Goal: Information Seeking & Learning: Find specific fact

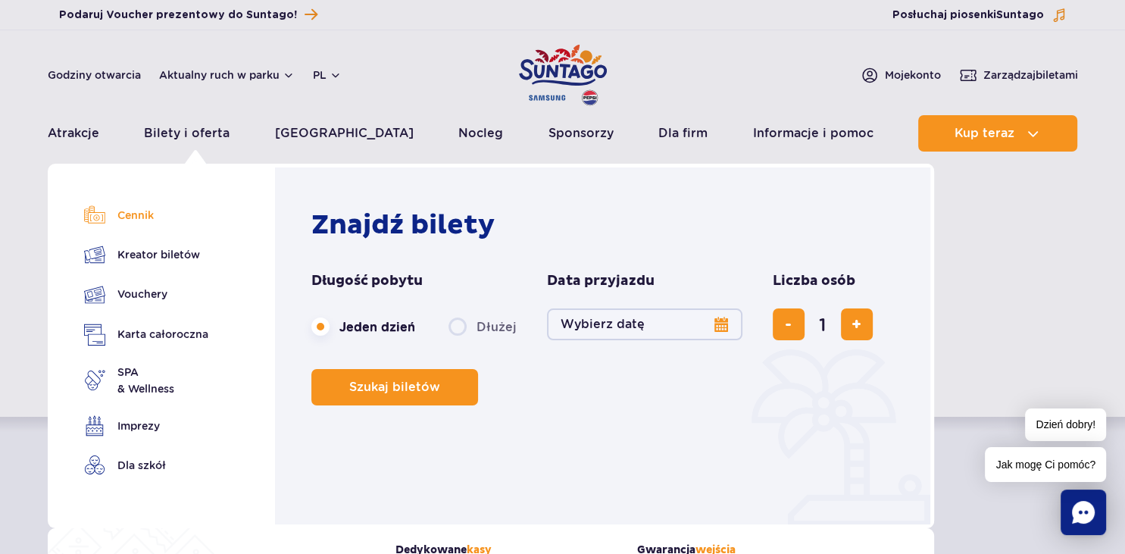
click at [138, 215] on link "Cennik" at bounding box center [146, 214] width 124 height 21
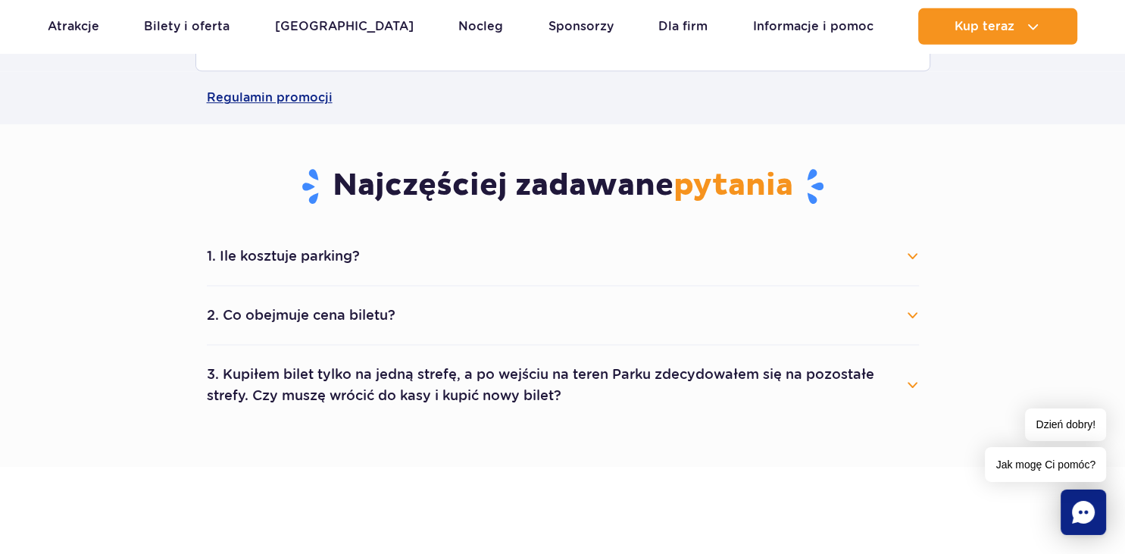
scroll to position [760, 0]
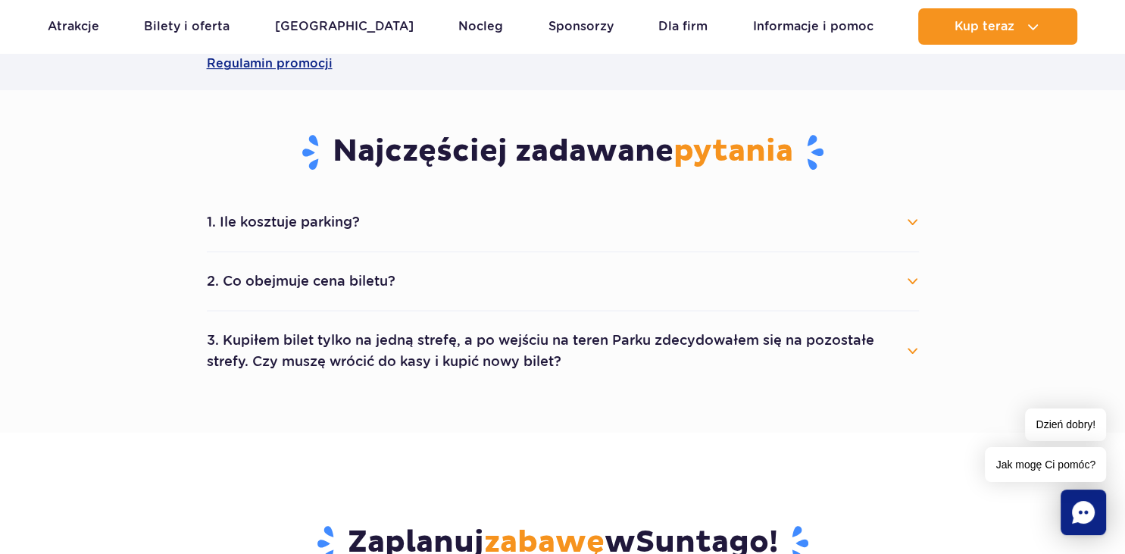
click at [914, 221] on button "1. Ile kosztuje parking?" at bounding box center [563, 221] width 712 height 33
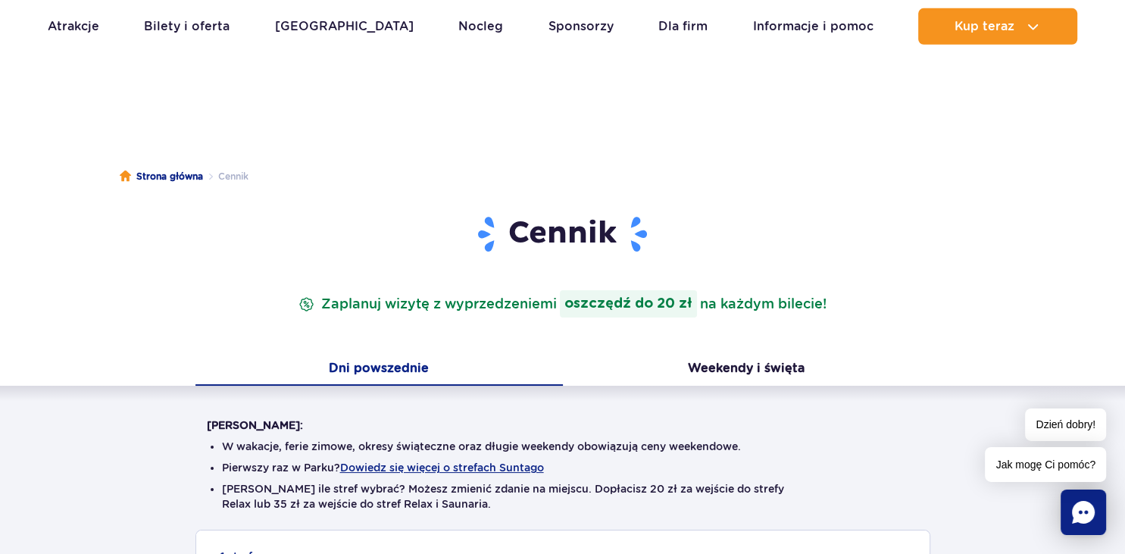
scroll to position [0, 0]
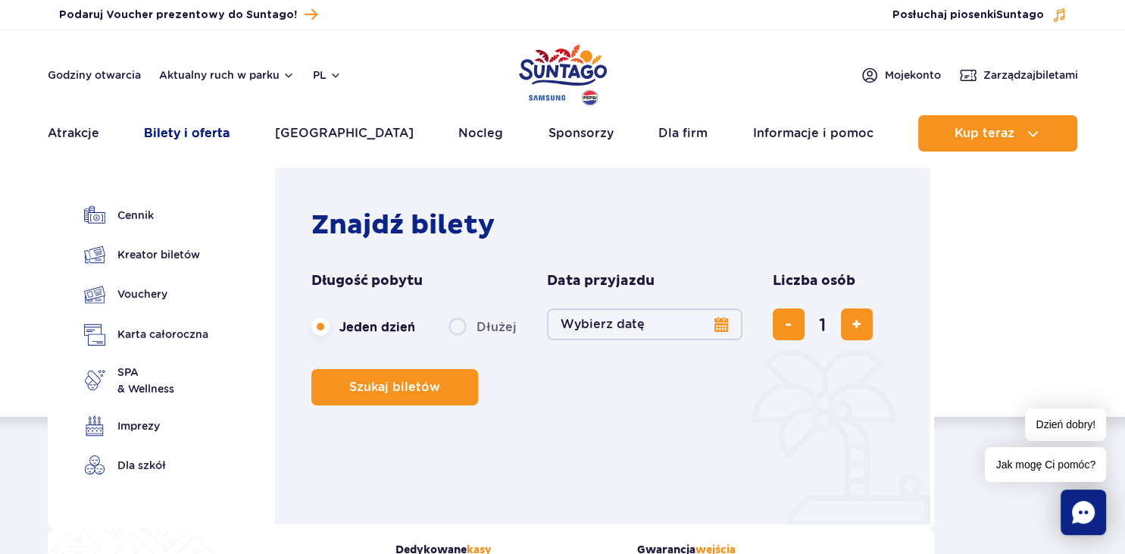
click at [195, 136] on link "Bilety i oferta" at bounding box center [187, 133] width 86 height 36
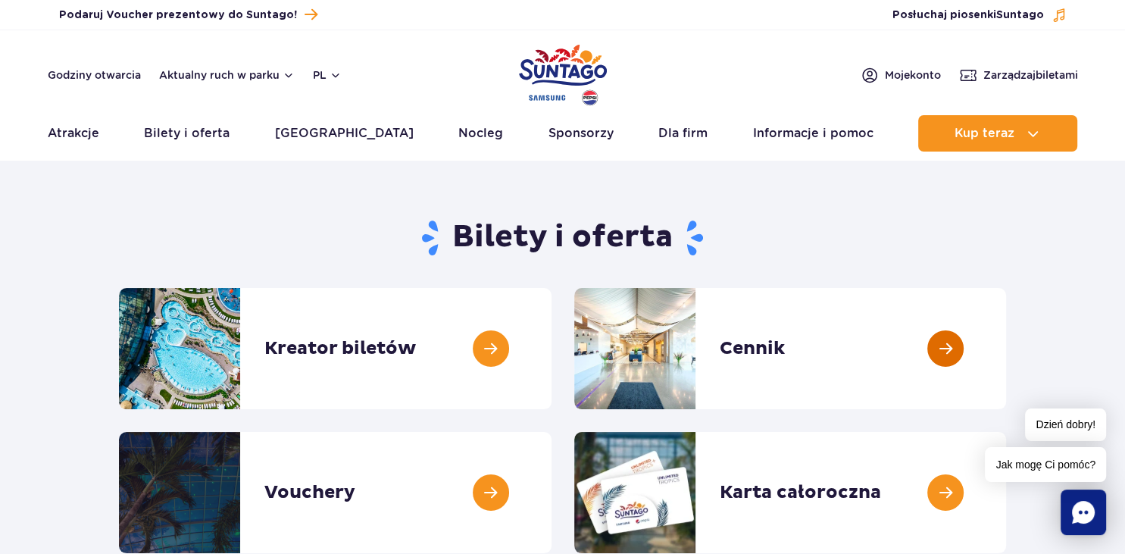
click at [1006, 346] on link at bounding box center [1006, 348] width 0 height 121
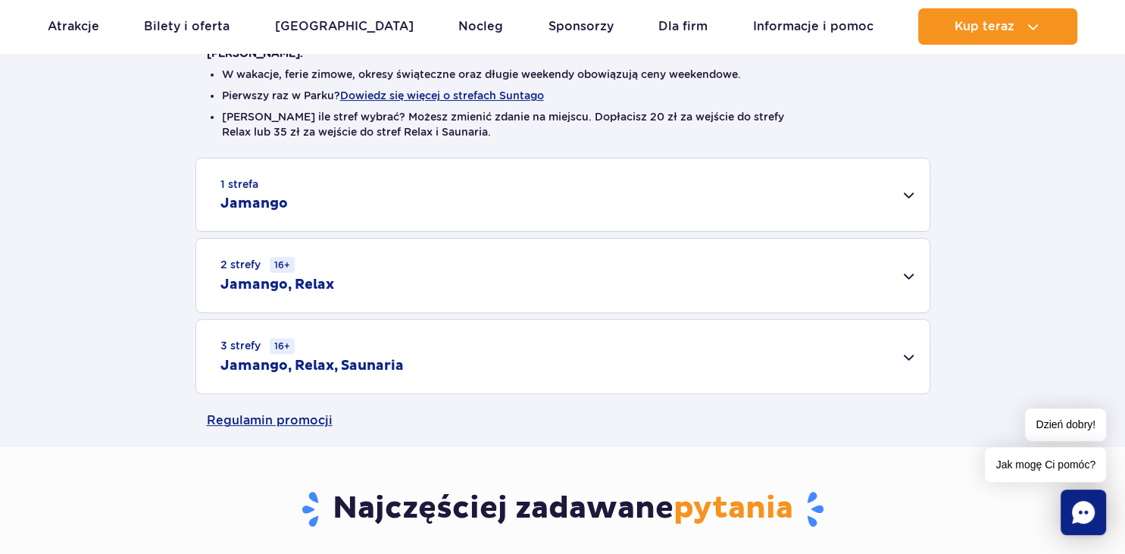
scroll to position [396, 0]
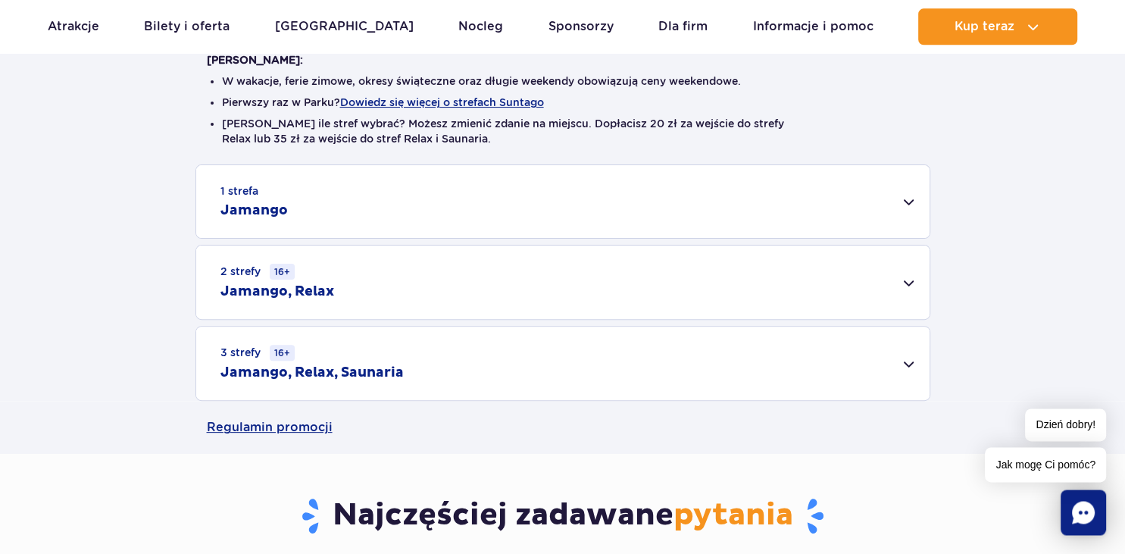
click at [910, 198] on div "1 strefa Jamango" at bounding box center [562, 201] width 733 height 73
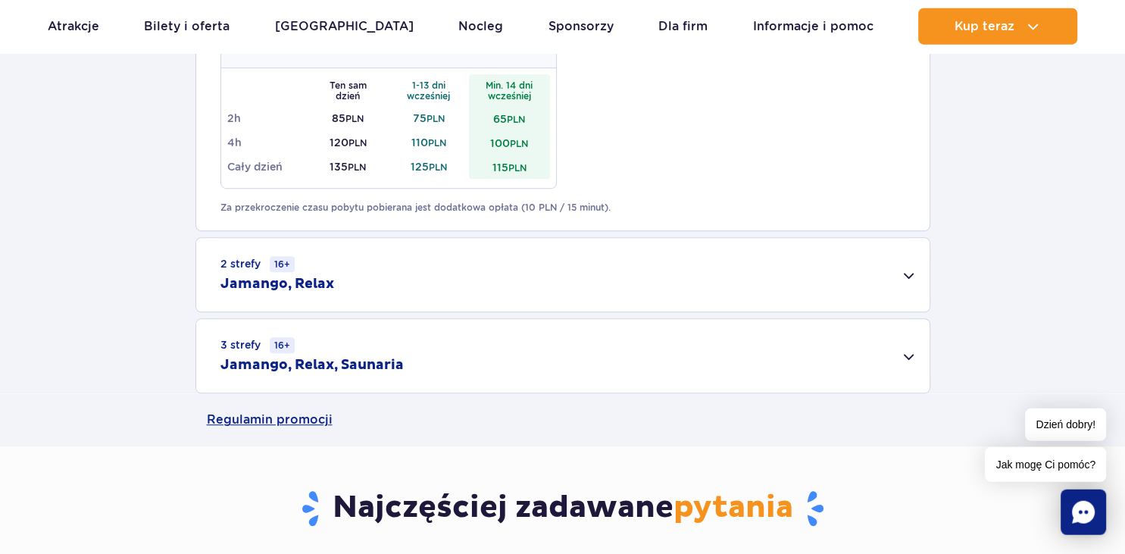
scroll to position [988, 0]
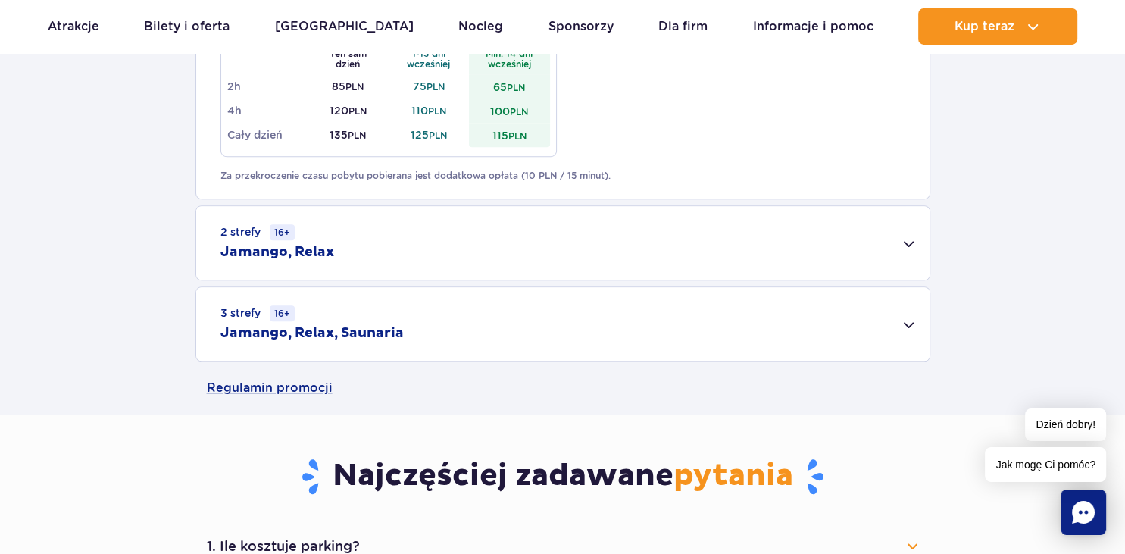
click at [903, 323] on div "3 strefy 16+ Jamango, Relax, Saunaria" at bounding box center [562, 323] width 733 height 73
